Goal: Task Accomplishment & Management: Complete application form

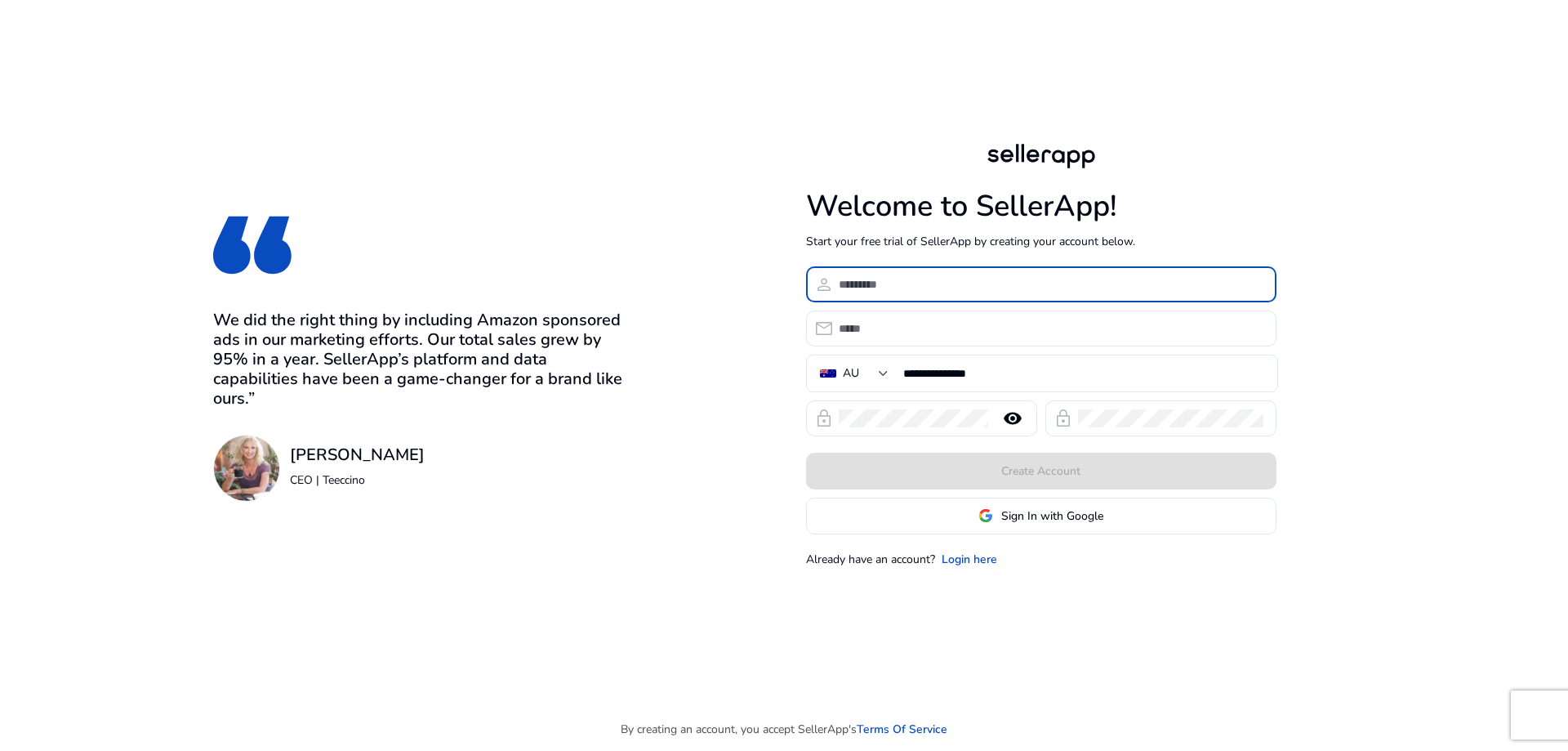
click at [910, 292] on input at bounding box center [1051, 284] width 425 height 18
click at [968, 558] on link "Login here" at bounding box center [969, 559] width 56 height 18
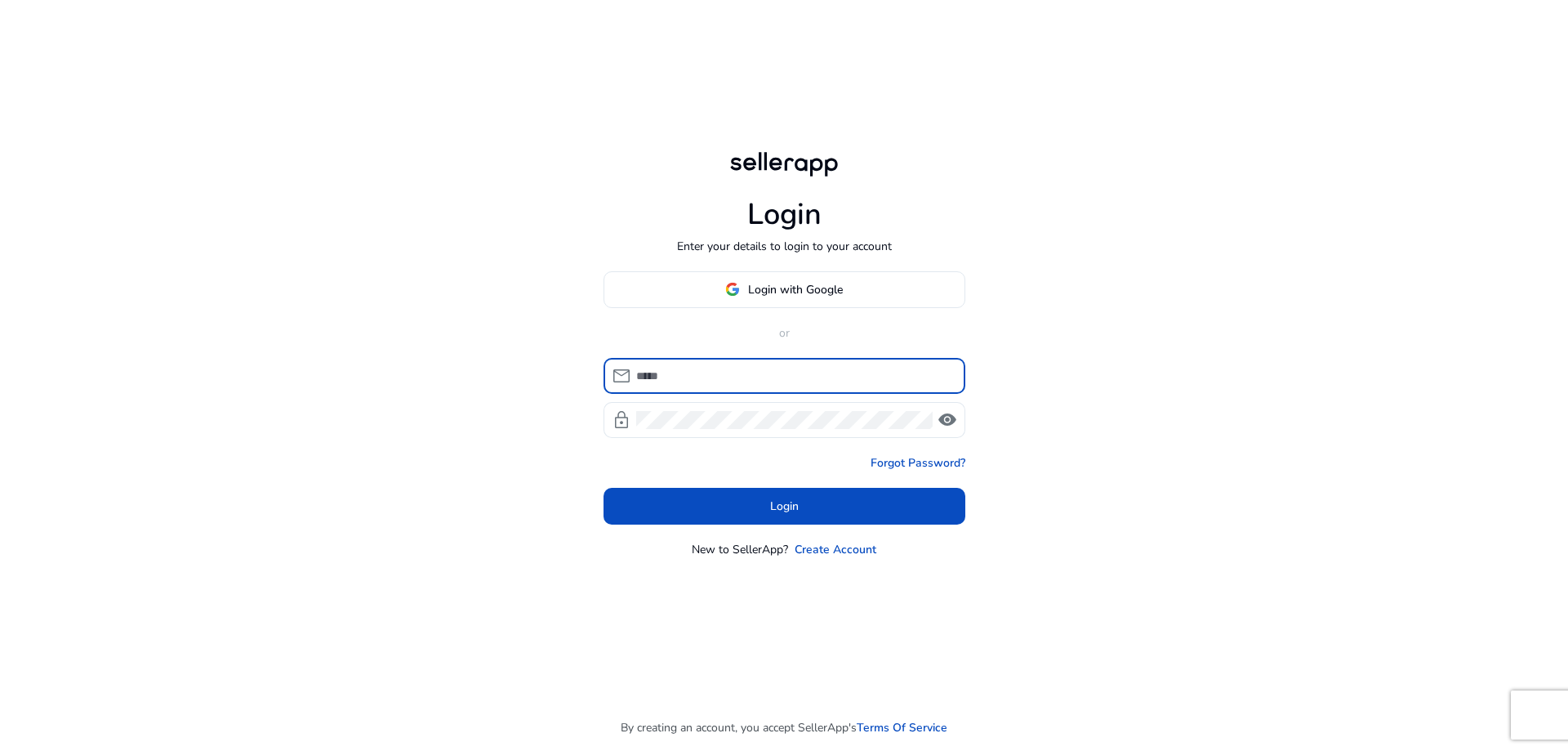
click at [736, 384] on input at bounding box center [794, 376] width 317 height 18
type input "**********"
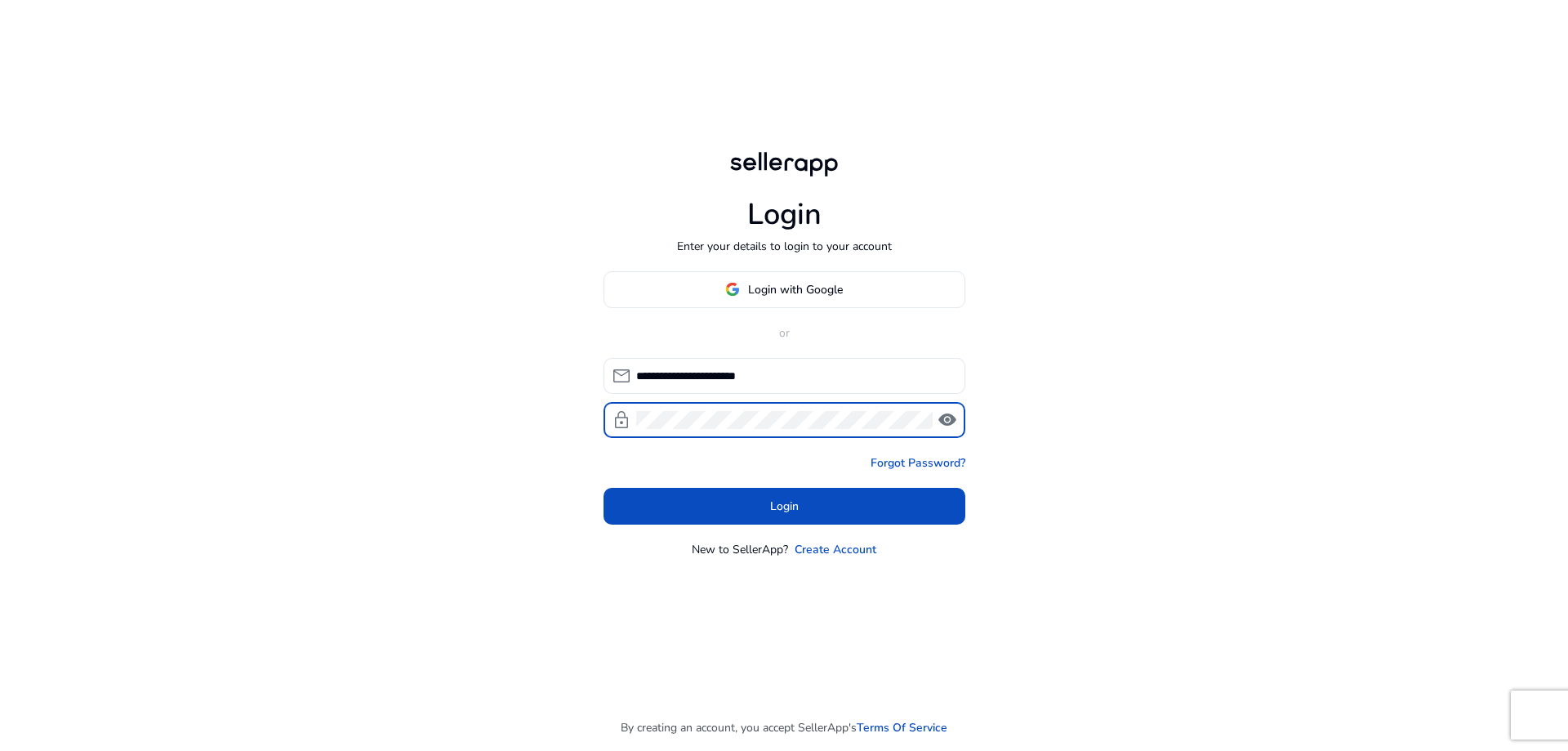
click button "Login" at bounding box center [785, 507] width 362 height 37
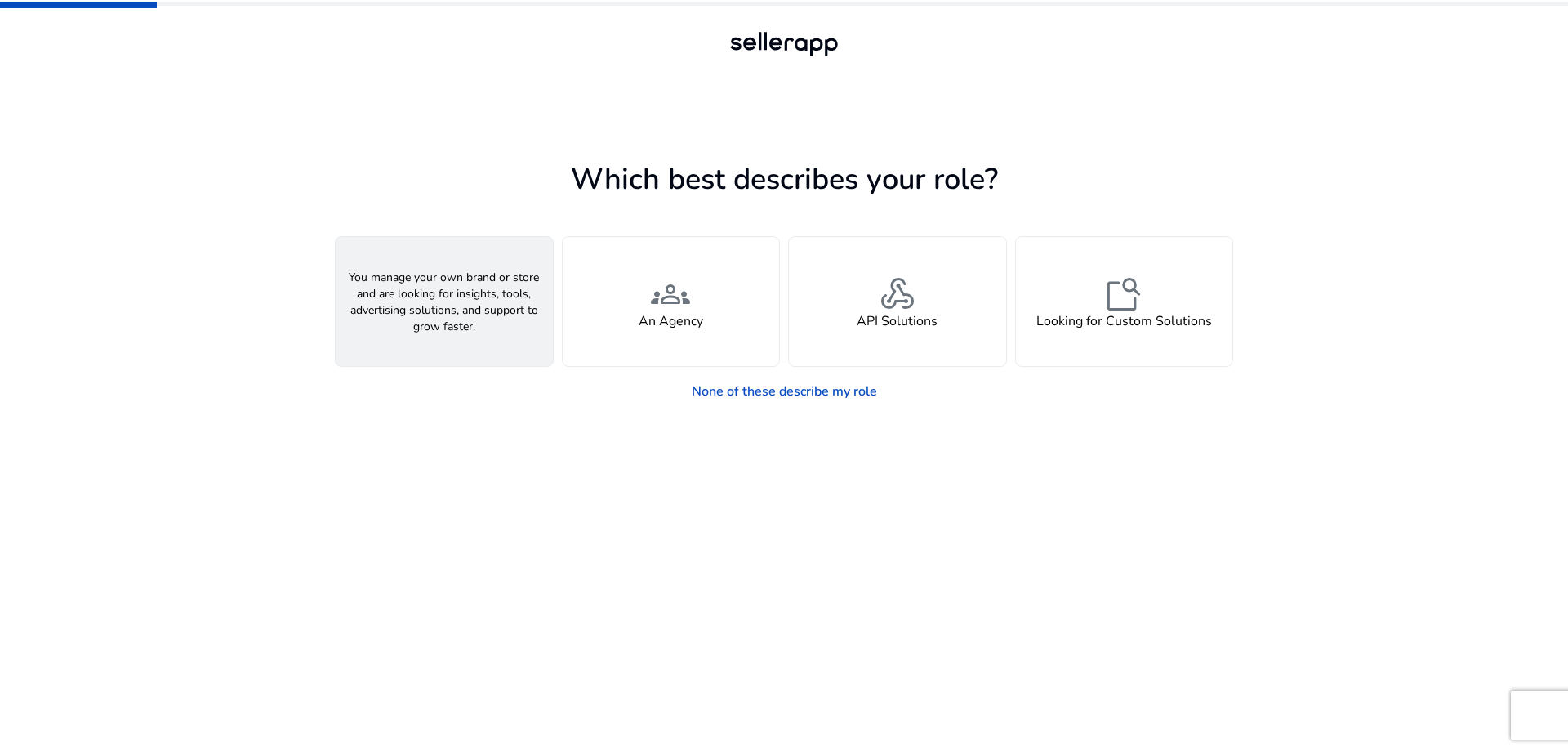
click at [476, 325] on div "person A Seller" at bounding box center [444, 301] width 217 height 130
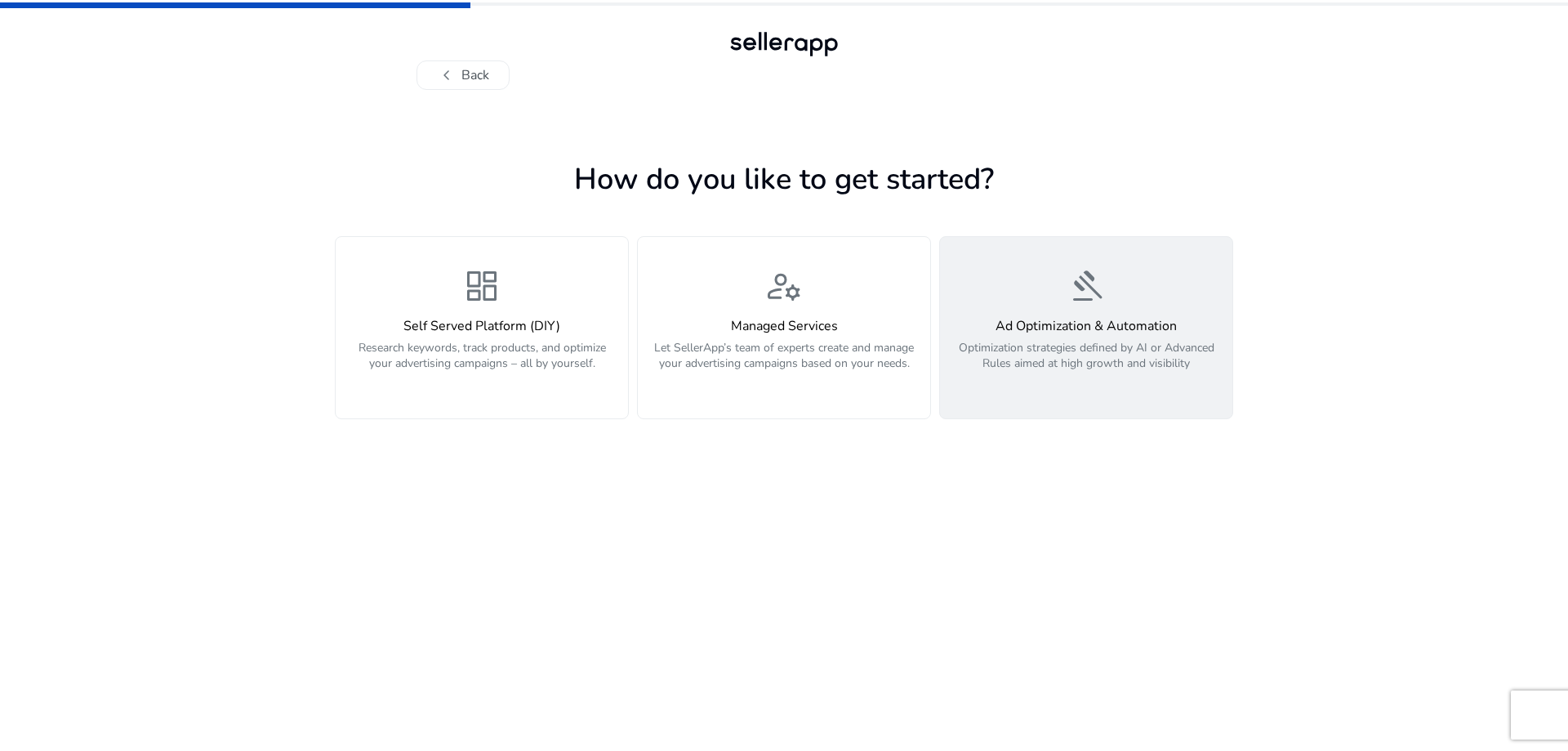
click at [1105, 345] on p "Optimization strategies defined by AI or Advanced Rules aimed at high growth an…" at bounding box center [1086, 364] width 273 height 49
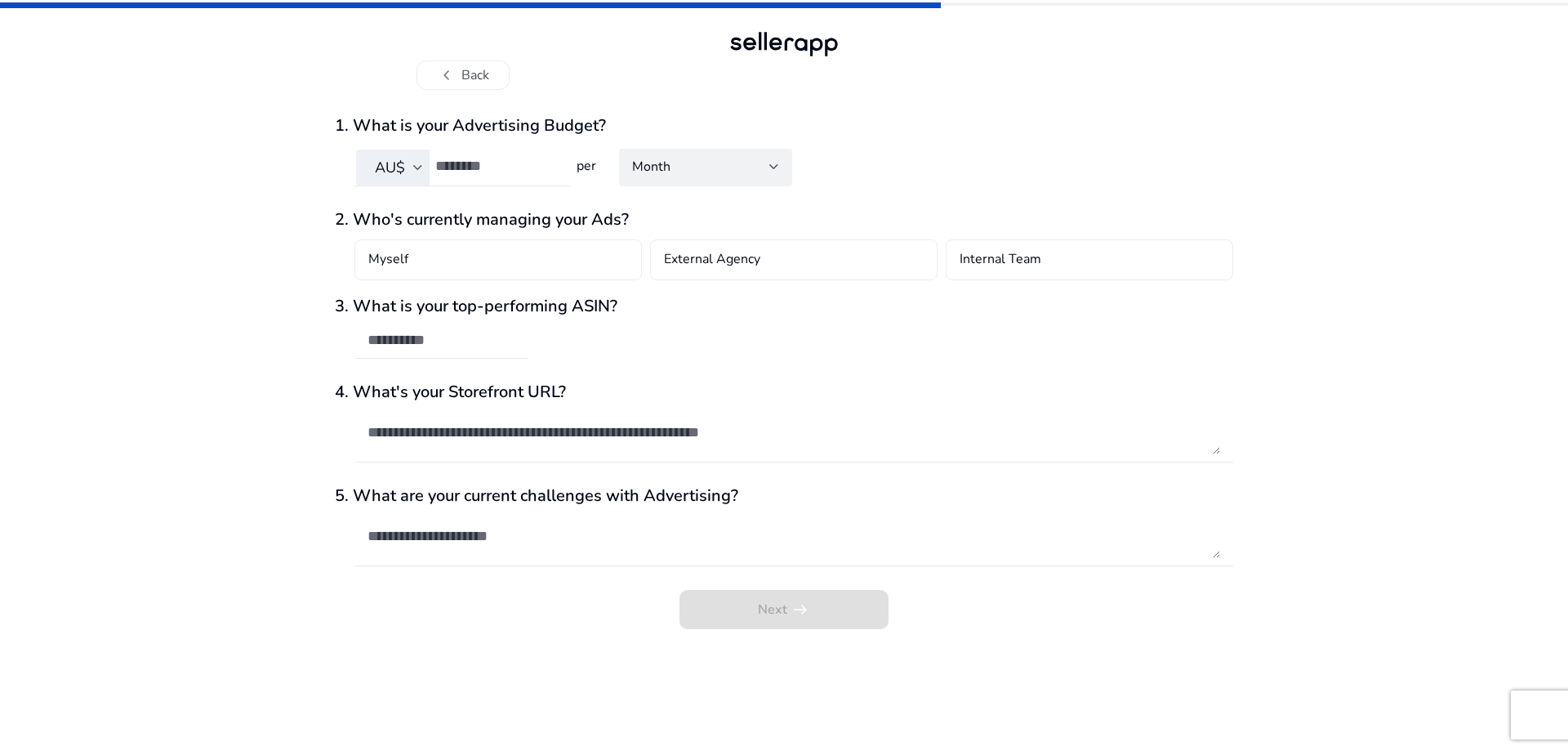
click at [499, 168] on input "number" at bounding box center [496, 166] width 122 height 18
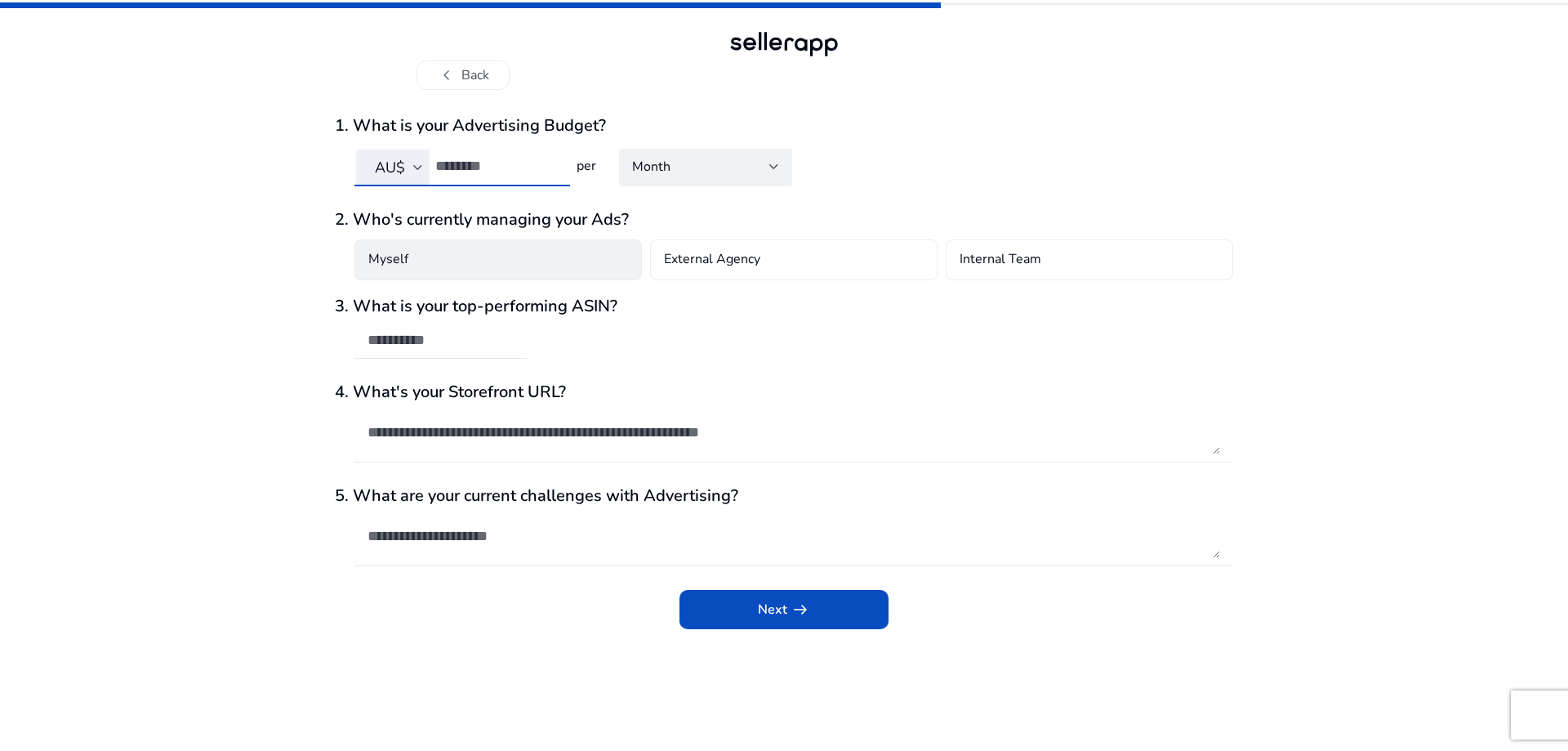
type input "**"
click at [501, 275] on div "Myself" at bounding box center [498, 260] width 287 height 41
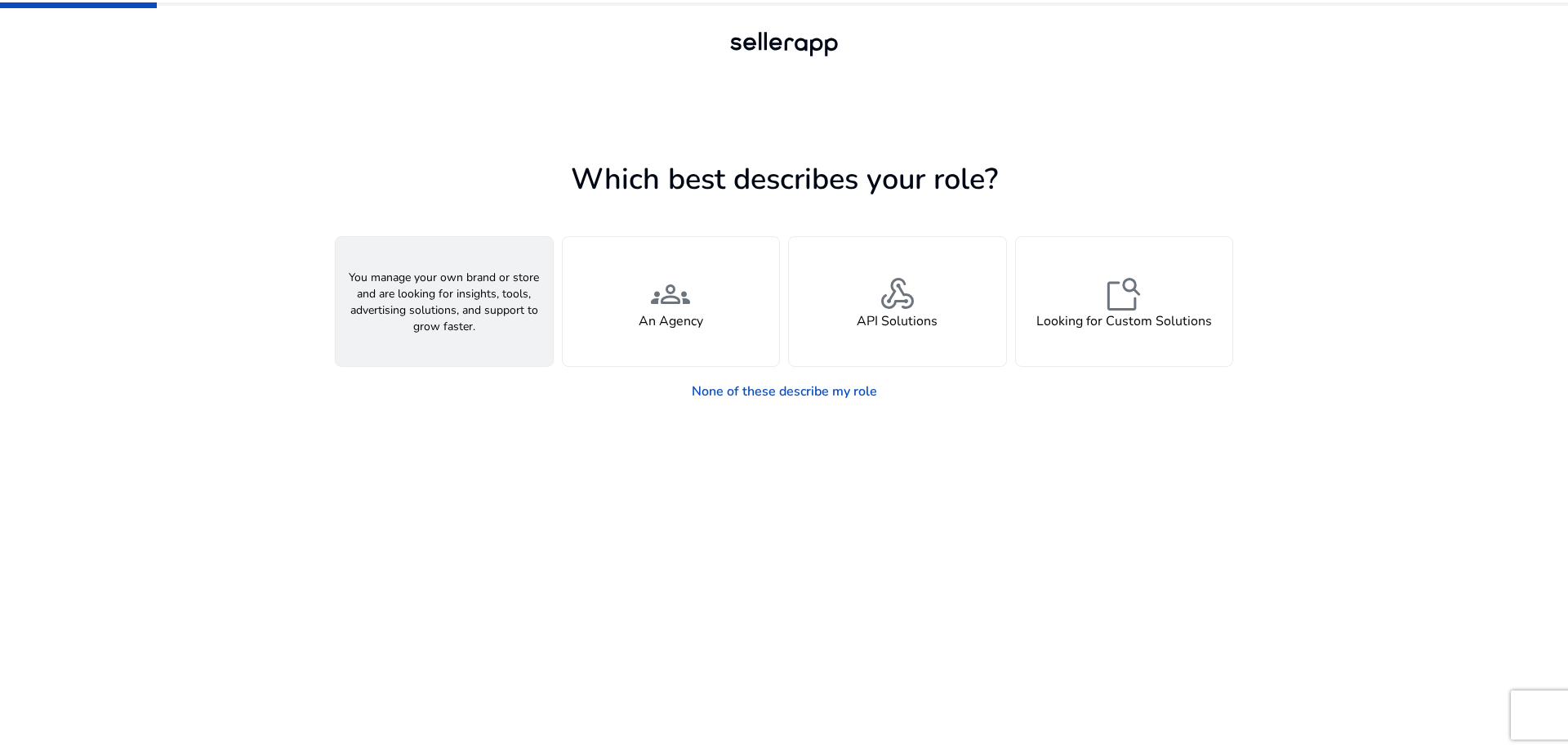
click at [438, 302] on span "person" at bounding box center [444, 294] width 39 height 39
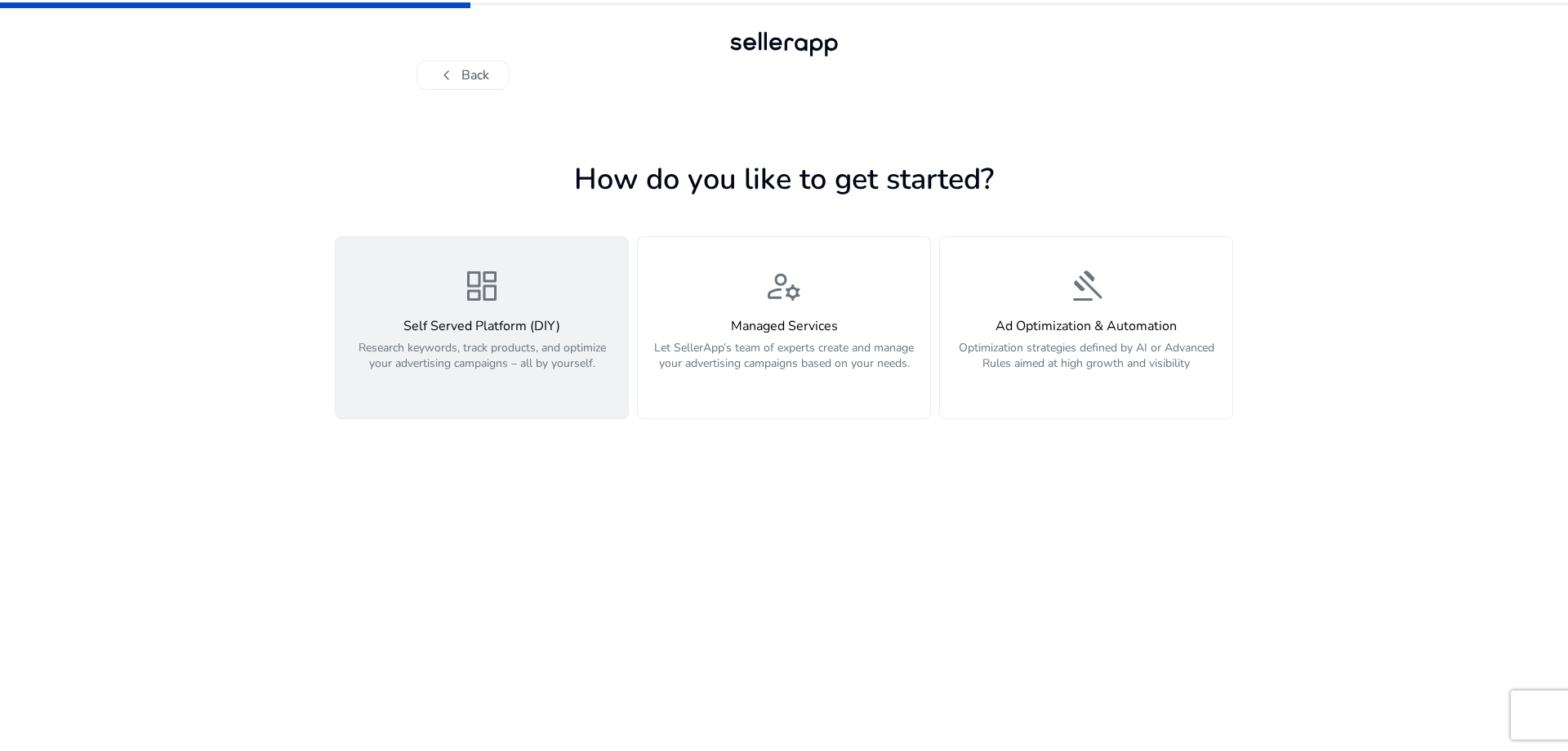
click at [502, 354] on p "Research keywords, track products, and optimize your advertising campaigns – al…" at bounding box center [482, 364] width 273 height 49
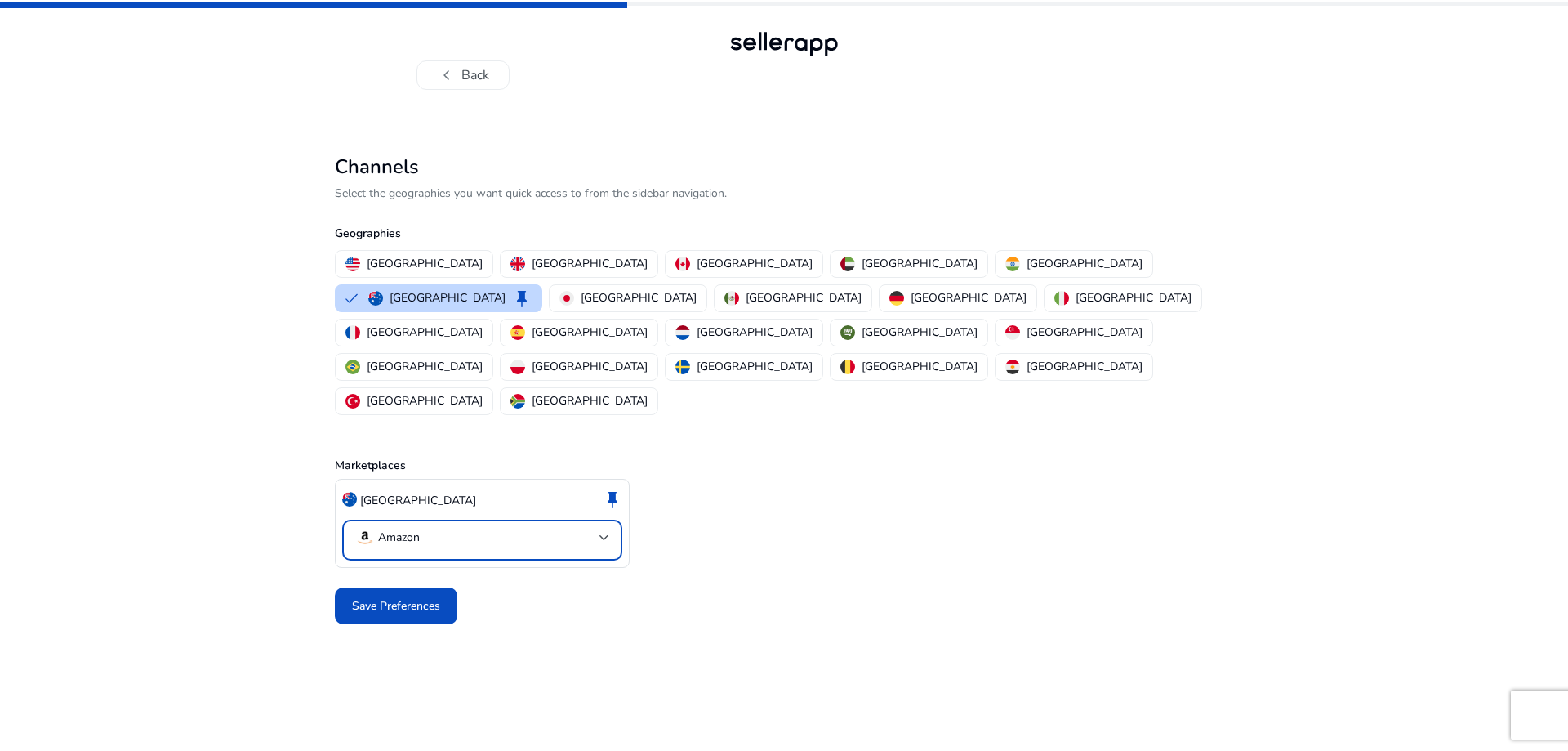
click at [426, 528] on mat-select-trigger "Amazon" at bounding box center [477, 538] width 244 height 19
click at [425, 512] on p "Amazon" at bounding box center [425, 518] width 42 height 18
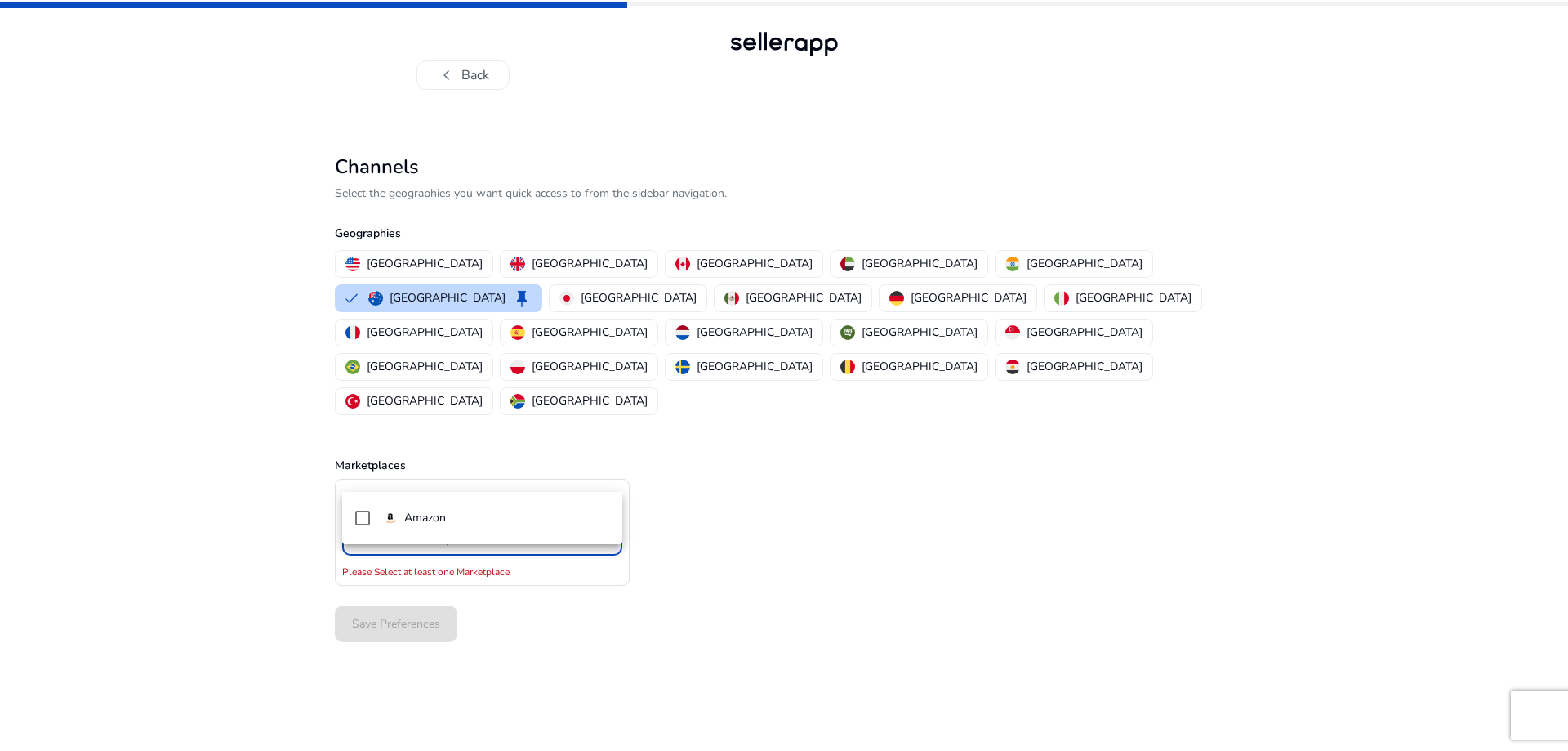
click at [575, 473] on div at bounding box center [784, 375] width 1568 height 751
click at [535, 519] on div "Select Marketplaces" at bounding box center [482, 537] width 254 height 36
click at [361, 510] on mat-pseudo-checkbox at bounding box center [362, 512] width 15 height 15
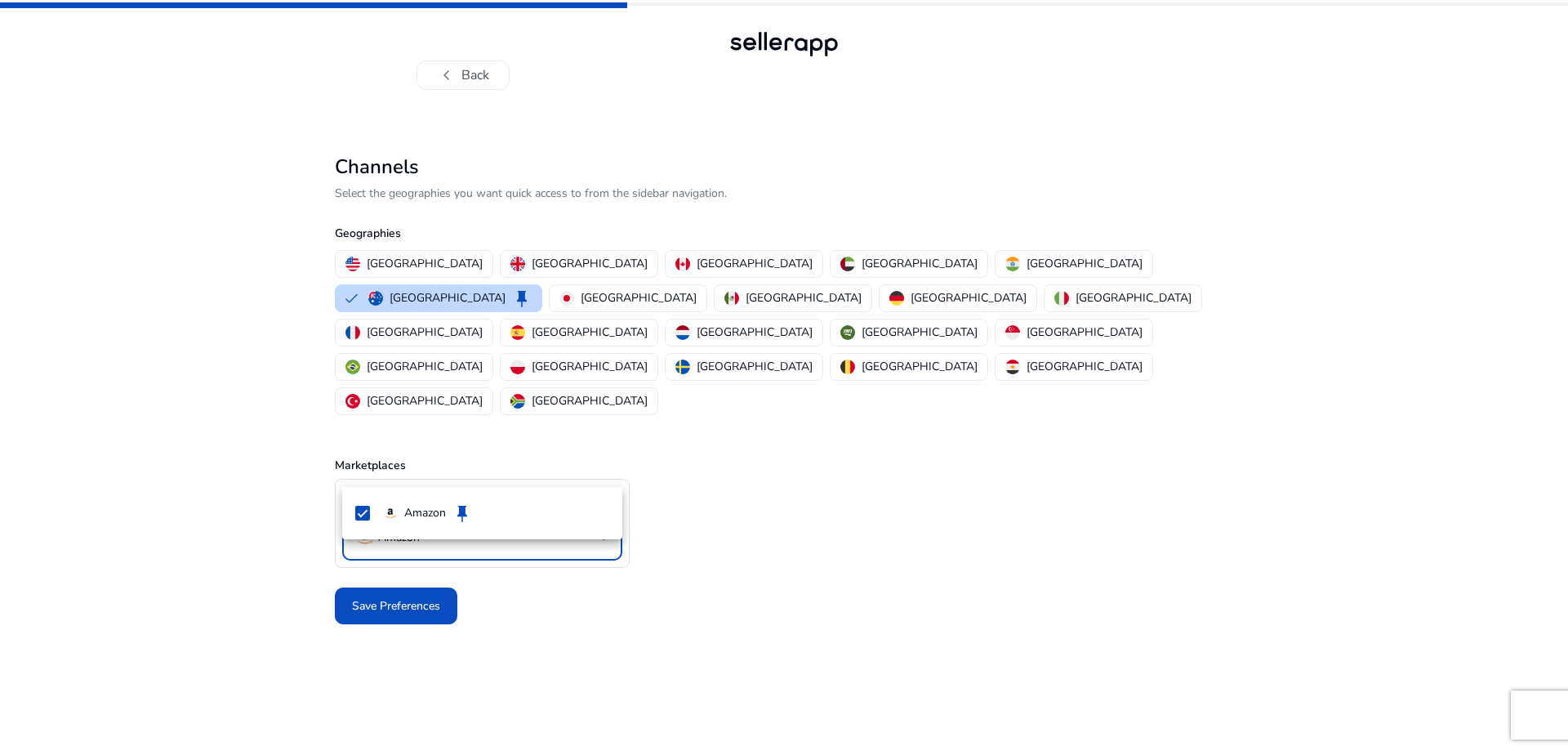
click at [540, 614] on div at bounding box center [784, 375] width 1568 height 751
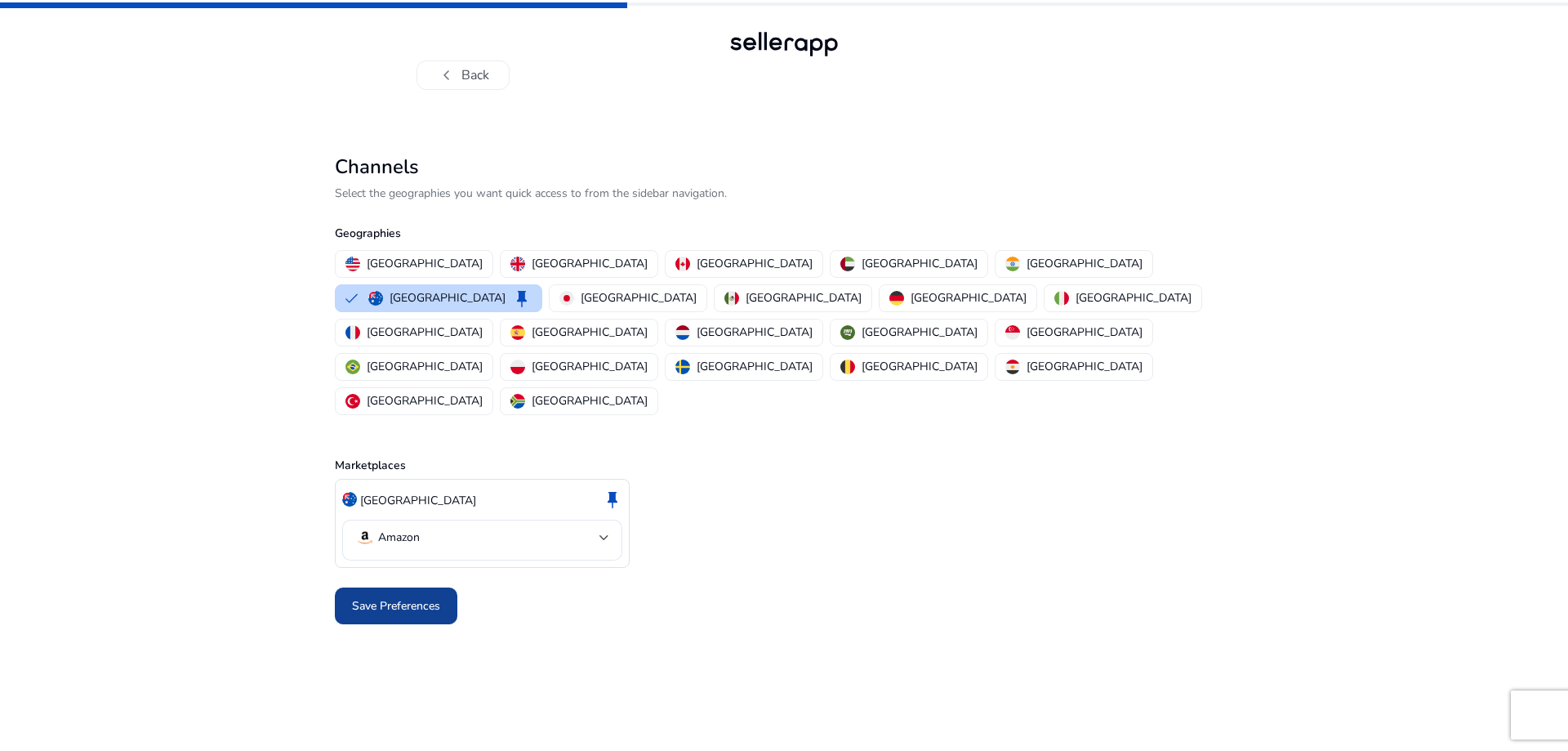
click at [424, 597] on span "Save Preferences" at bounding box center [395, 606] width 89 height 18
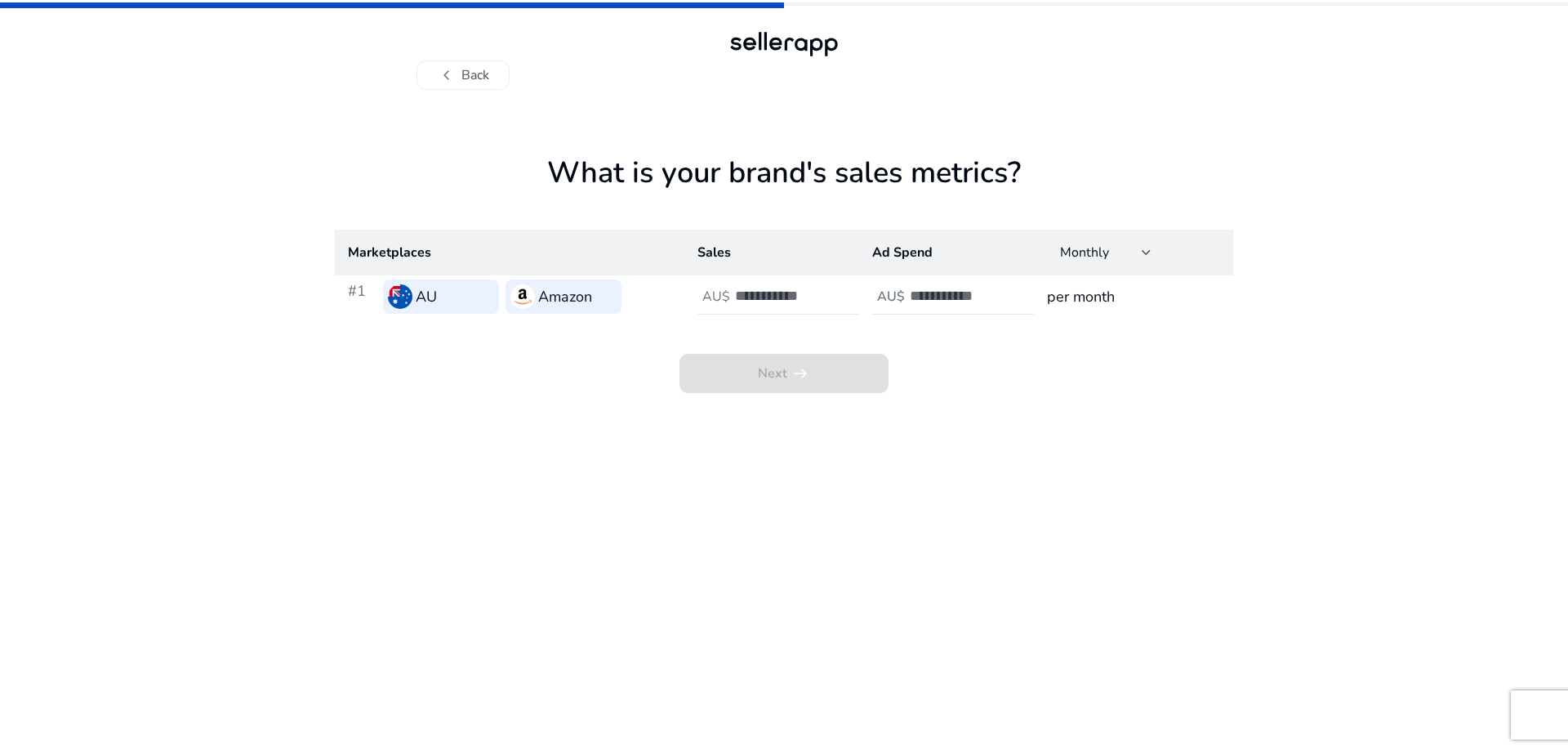
click at [763, 297] on input "number" at bounding box center [790, 295] width 110 height 18
type input "*"
type input "****"
click at [954, 298] on input "number" at bounding box center [964, 295] width 110 height 18
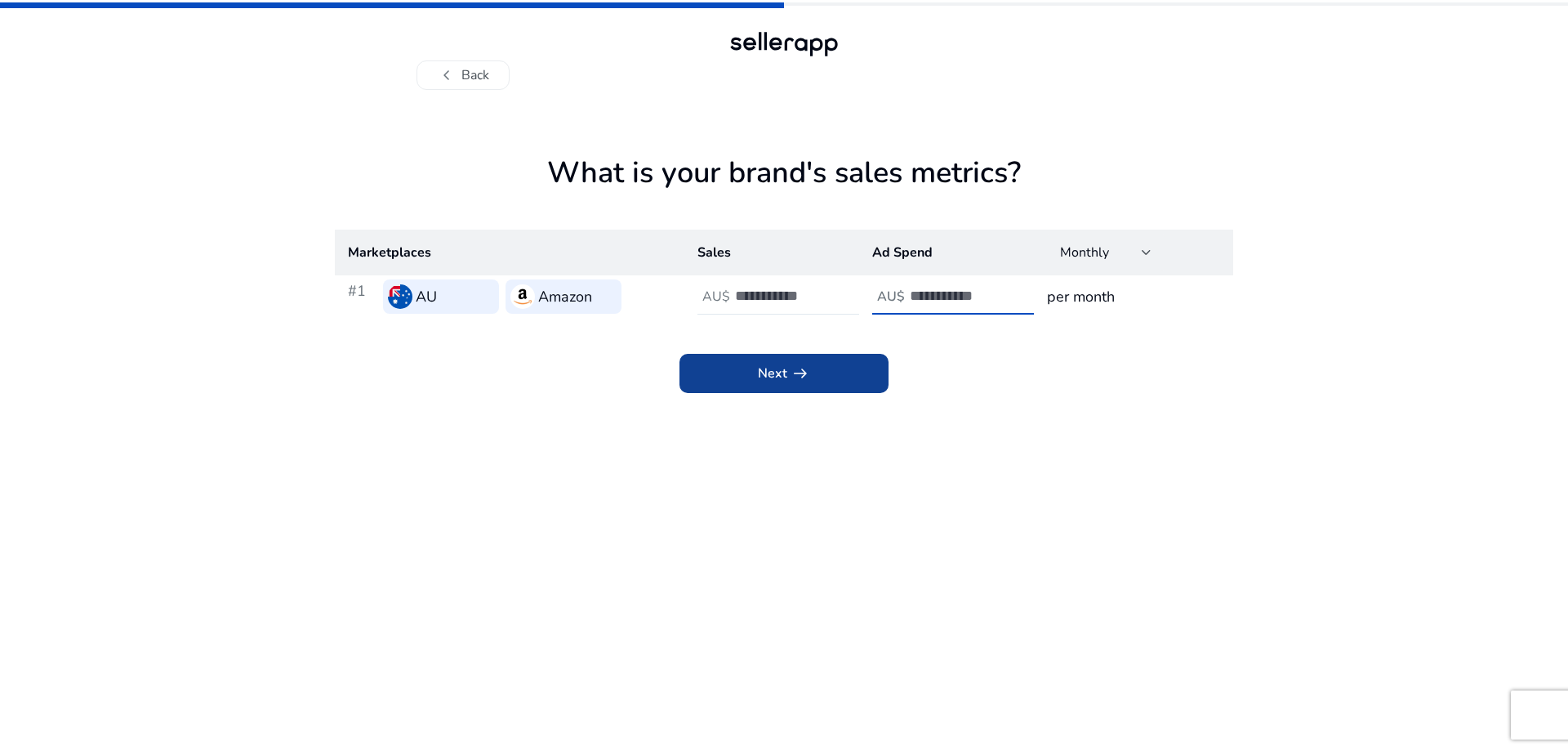
type input "**"
click at [791, 363] on span "arrow_right_alt" at bounding box center [801, 373] width 19 height 19
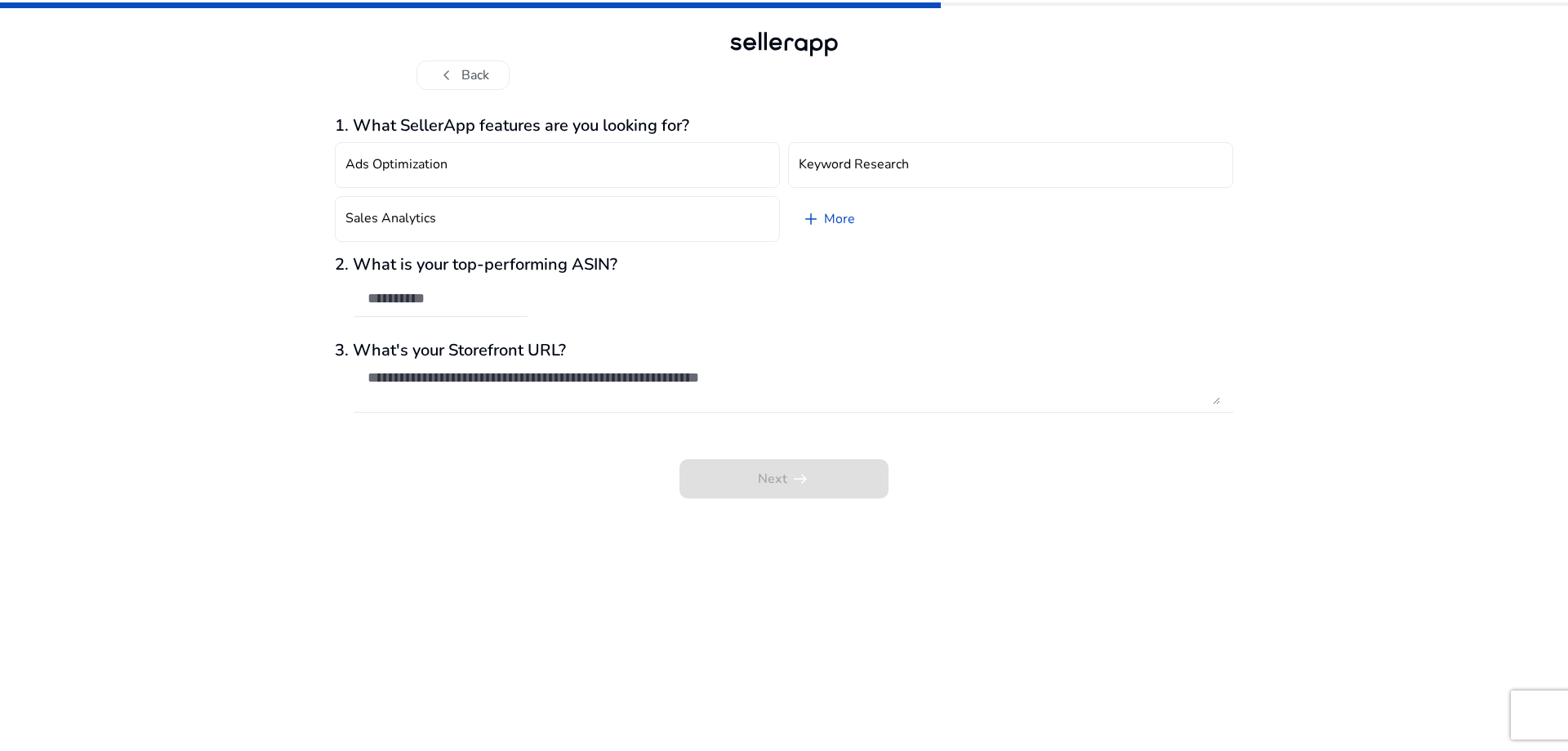
click at [626, 310] on div "2. What is your top-performing ASIN?" at bounding box center [784, 294] width 899 height 79
click at [785, 476] on div "Next arrow_right_alt" at bounding box center [784, 468] width 899 height 62
click at [489, 301] on input "text" at bounding box center [440, 298] width 147 height 18
click at [705, 377] on textarea at bounding box center [794, 386] width 853 height 36
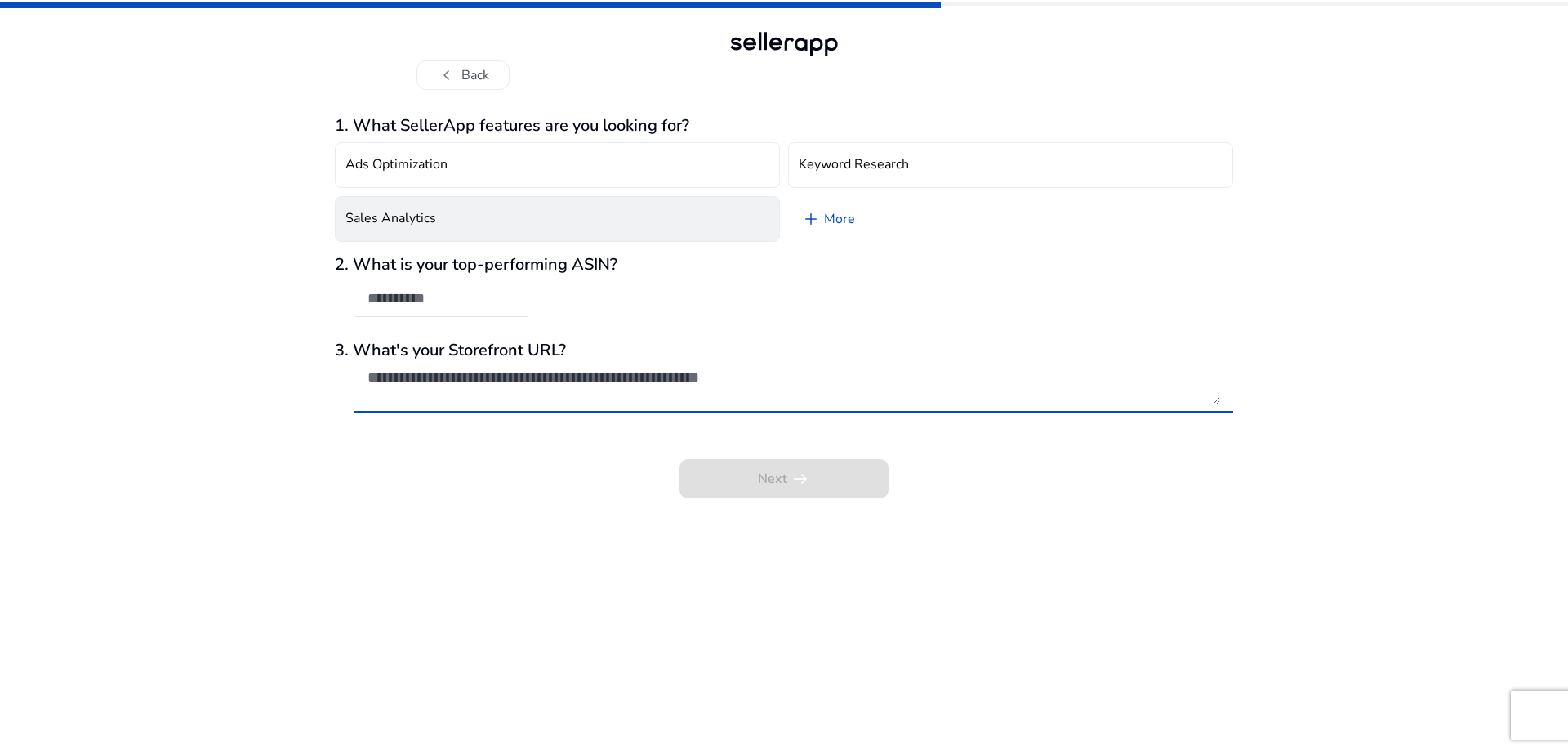
click at [465, 221] on button "Sales Analytics" at bounding box center [557, 218] width 445 height 46
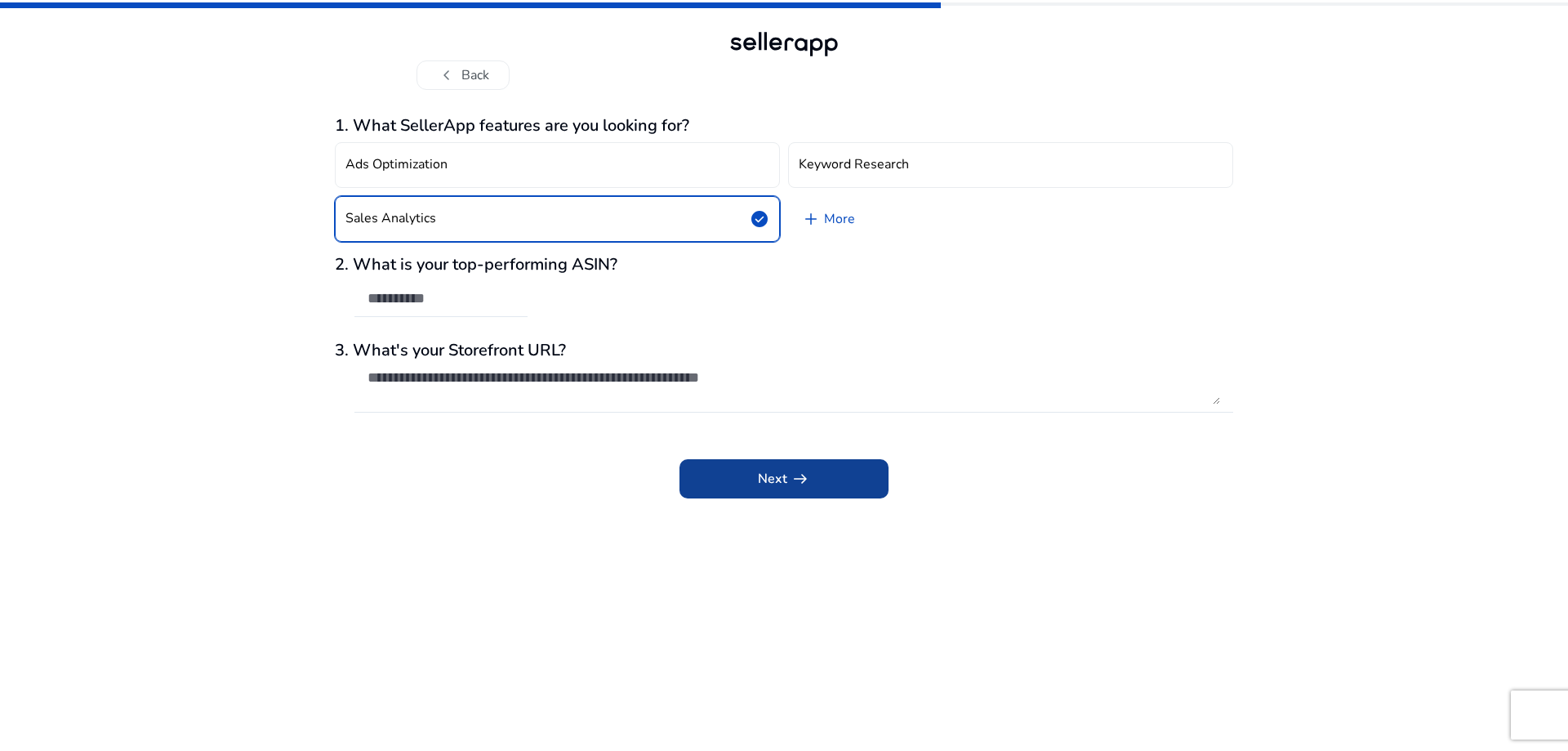
click at [818, 485] on span at bounding box center [784, 478] width 209 height 39
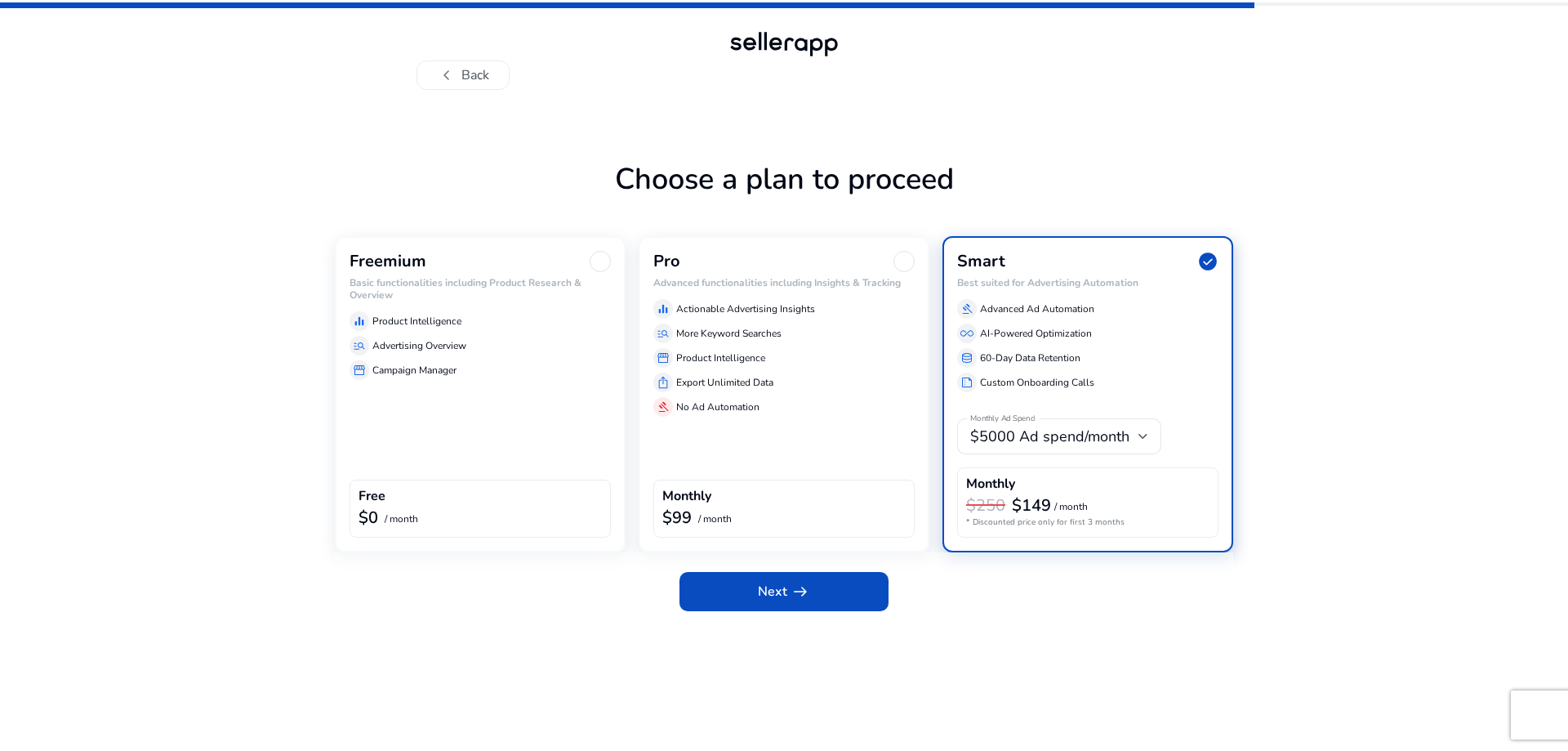
click at [522, 418] on div "Freemium Basic functionalities including Product Research & Overview equalizer …" at bounding box center [480, 394] width 291 height 317
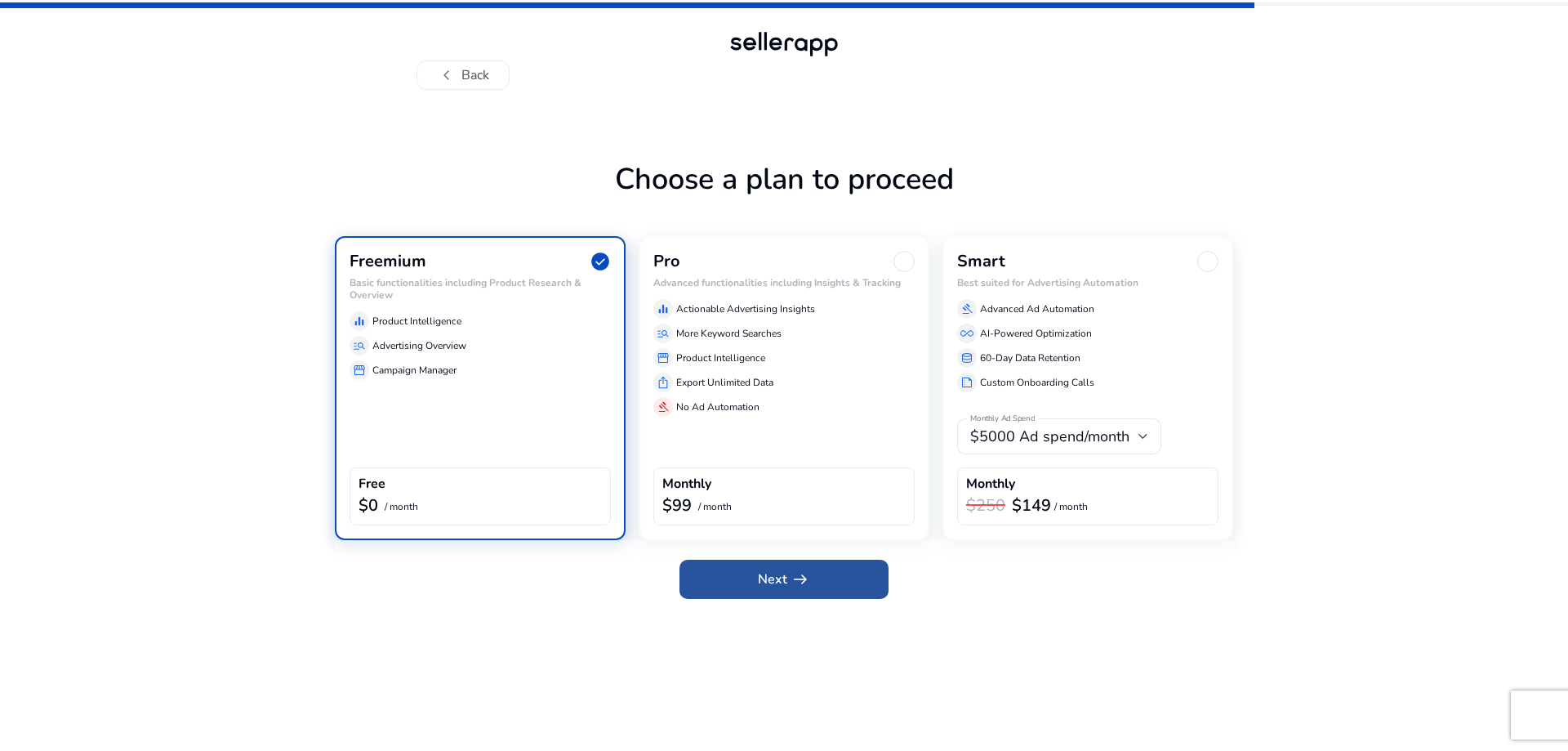
click at [818, 589] on span at bounding box center [784, 580] width 209 height 39
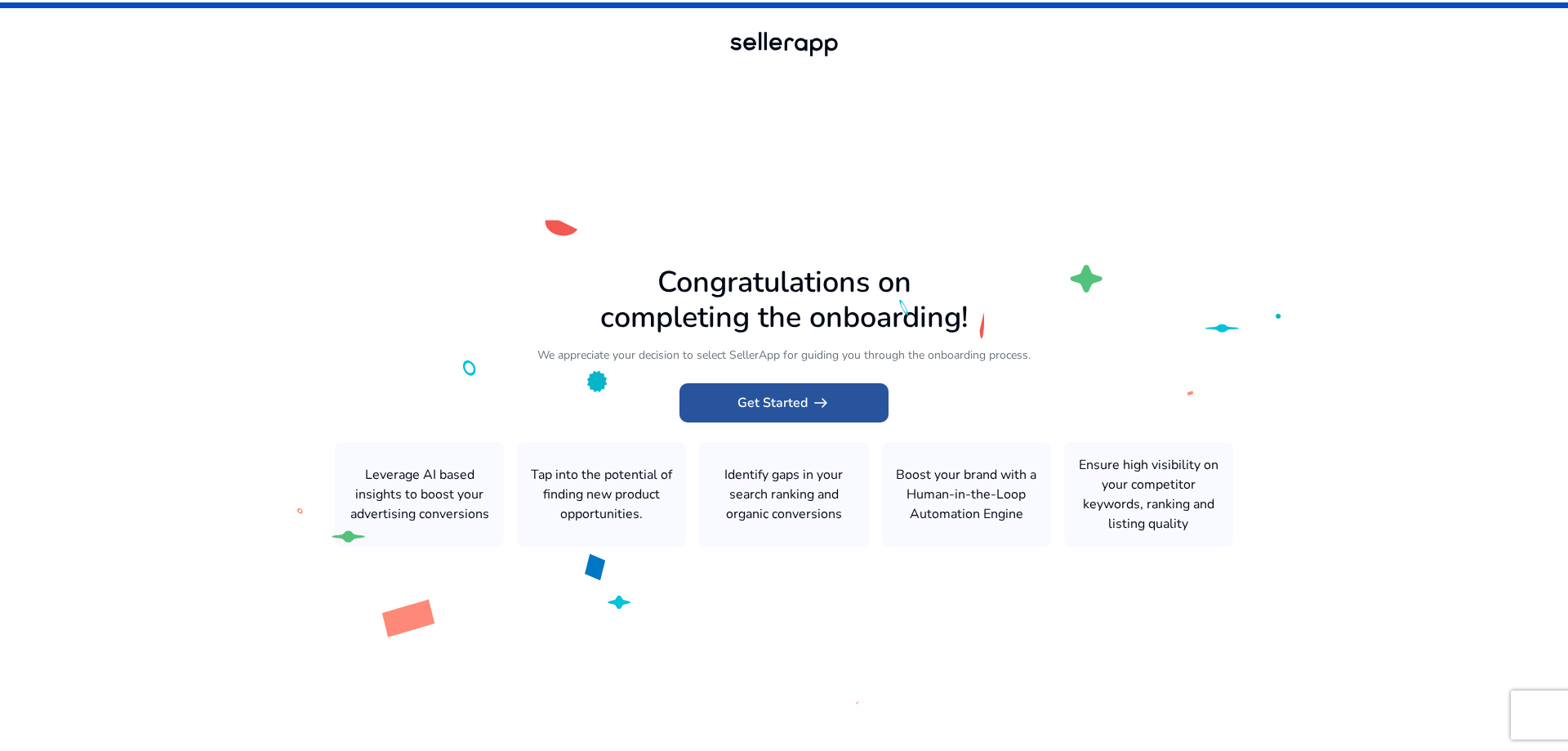
click at [796, 405] on span "Get Started arrow_right_alt" at bounding box center [784, 402] width 93 height 19
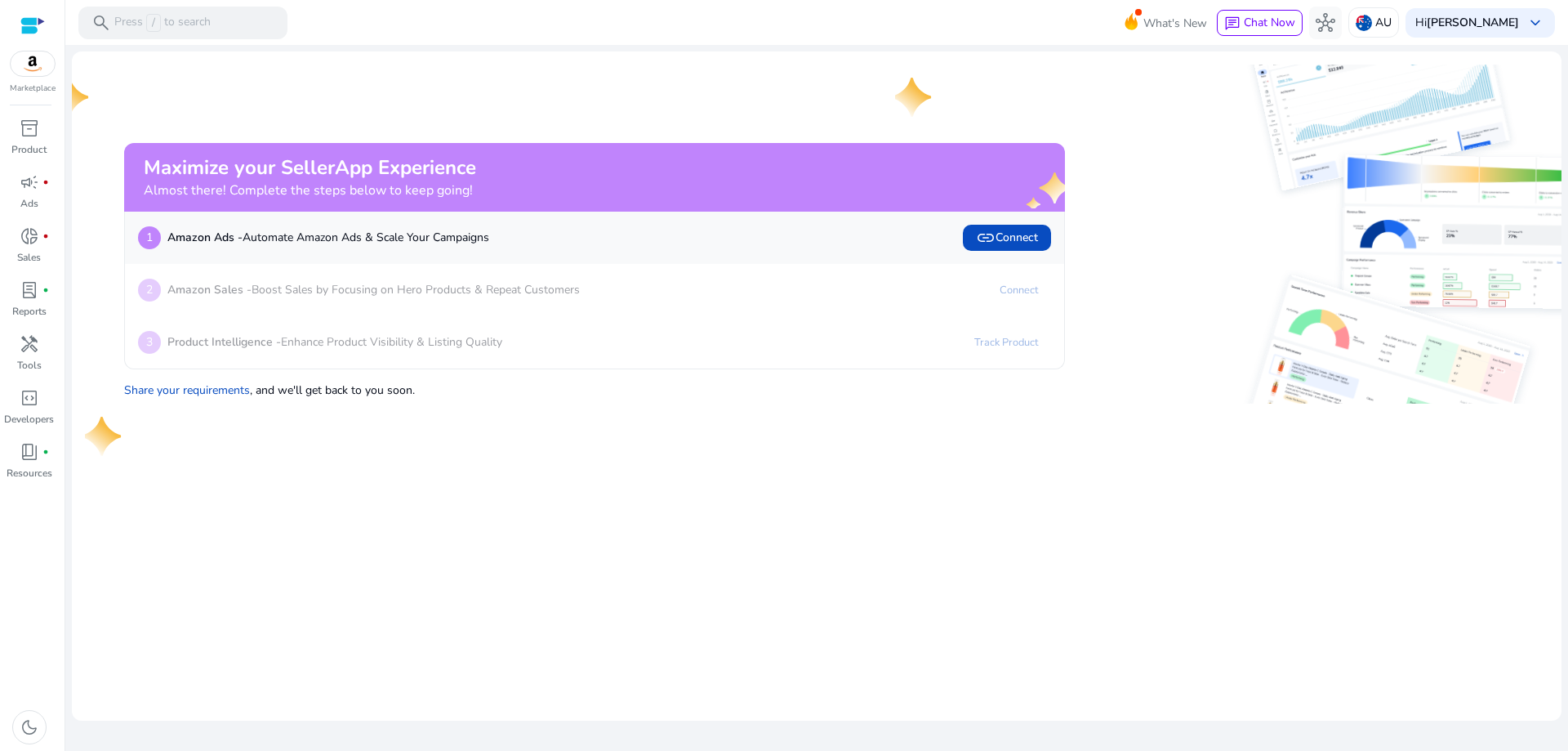
click at [27, 63] on img at bounding box center [32, 63] width 44 height 24
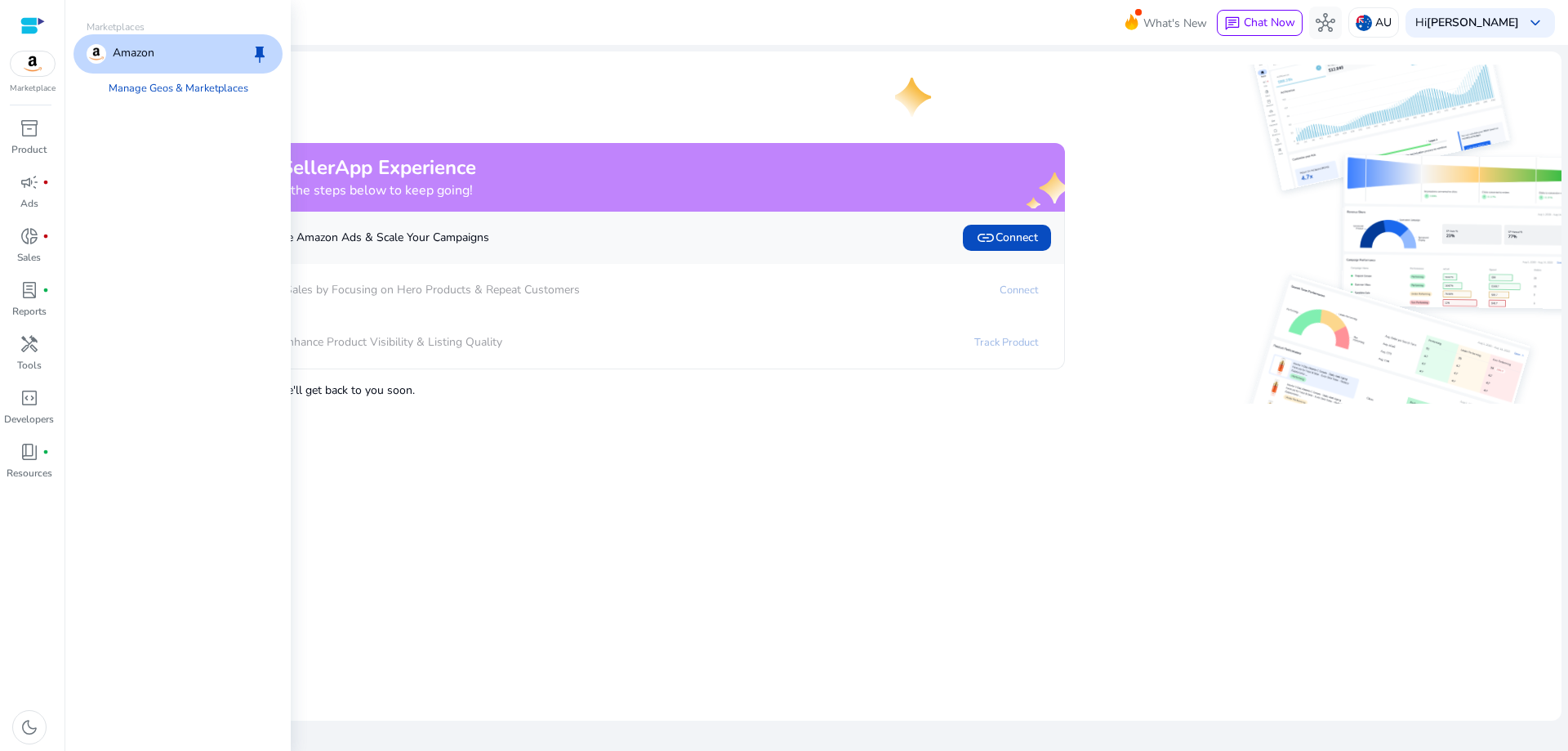
click at [166, 57] on div "Amazon keep" at bounding box center [177, 54] width 209 height 39
